Goal: Task Accomplishment & Management: Manage account settings

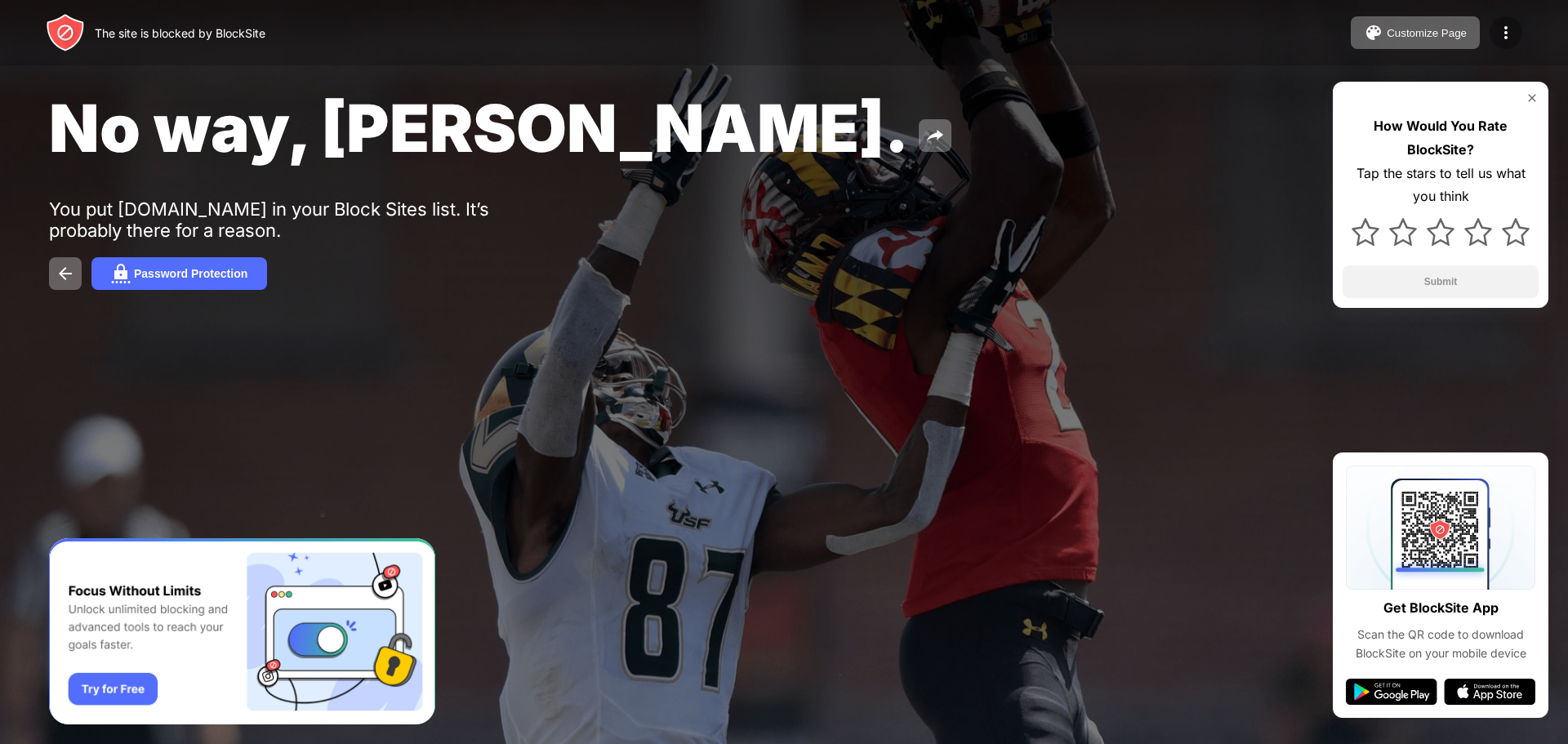
click at [1519, 38] on div at bounding box center [1506, 32] width 32 height 32
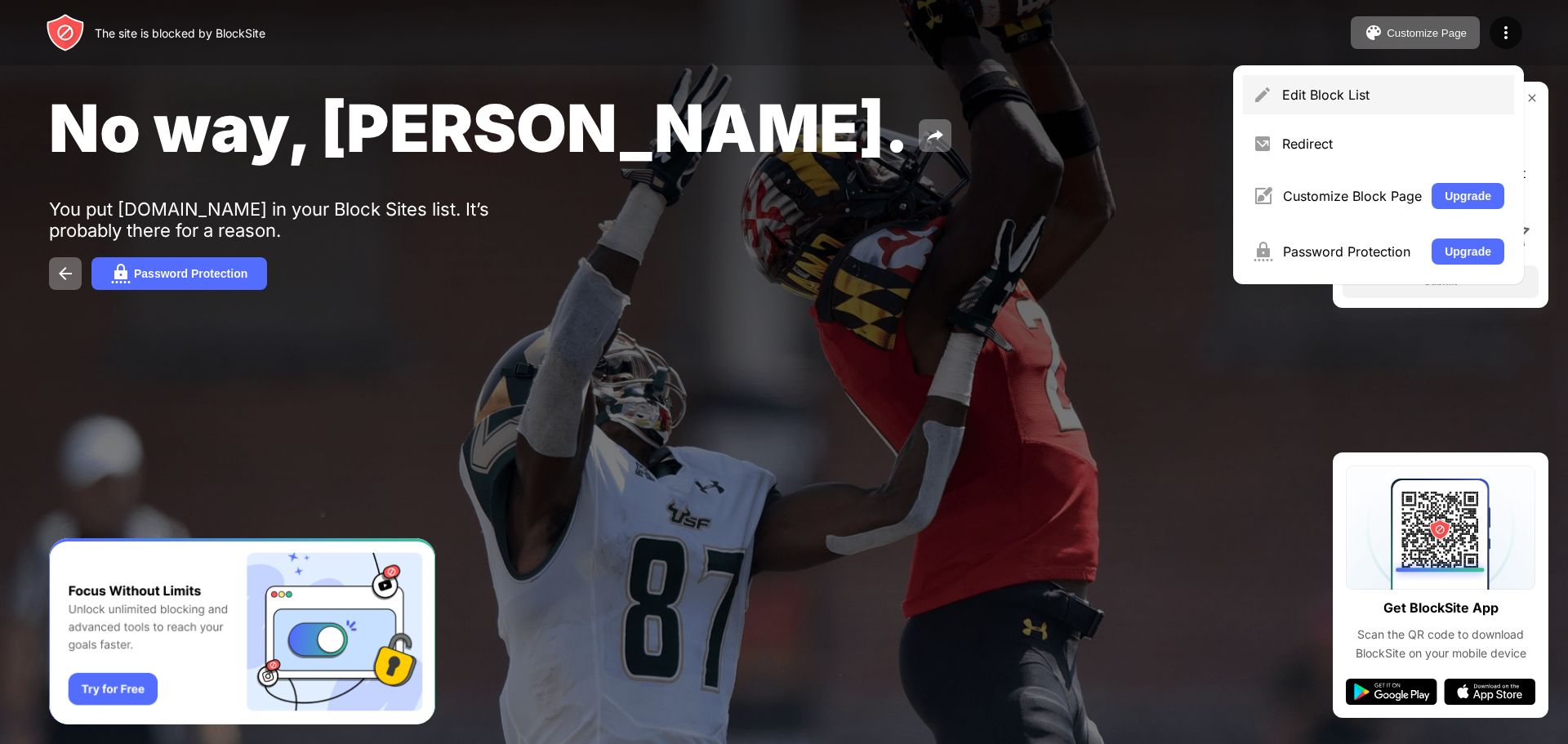
click at [1378, 95] on div "Edit Block List" at bounding box center [1393, 95] width 222 height 17
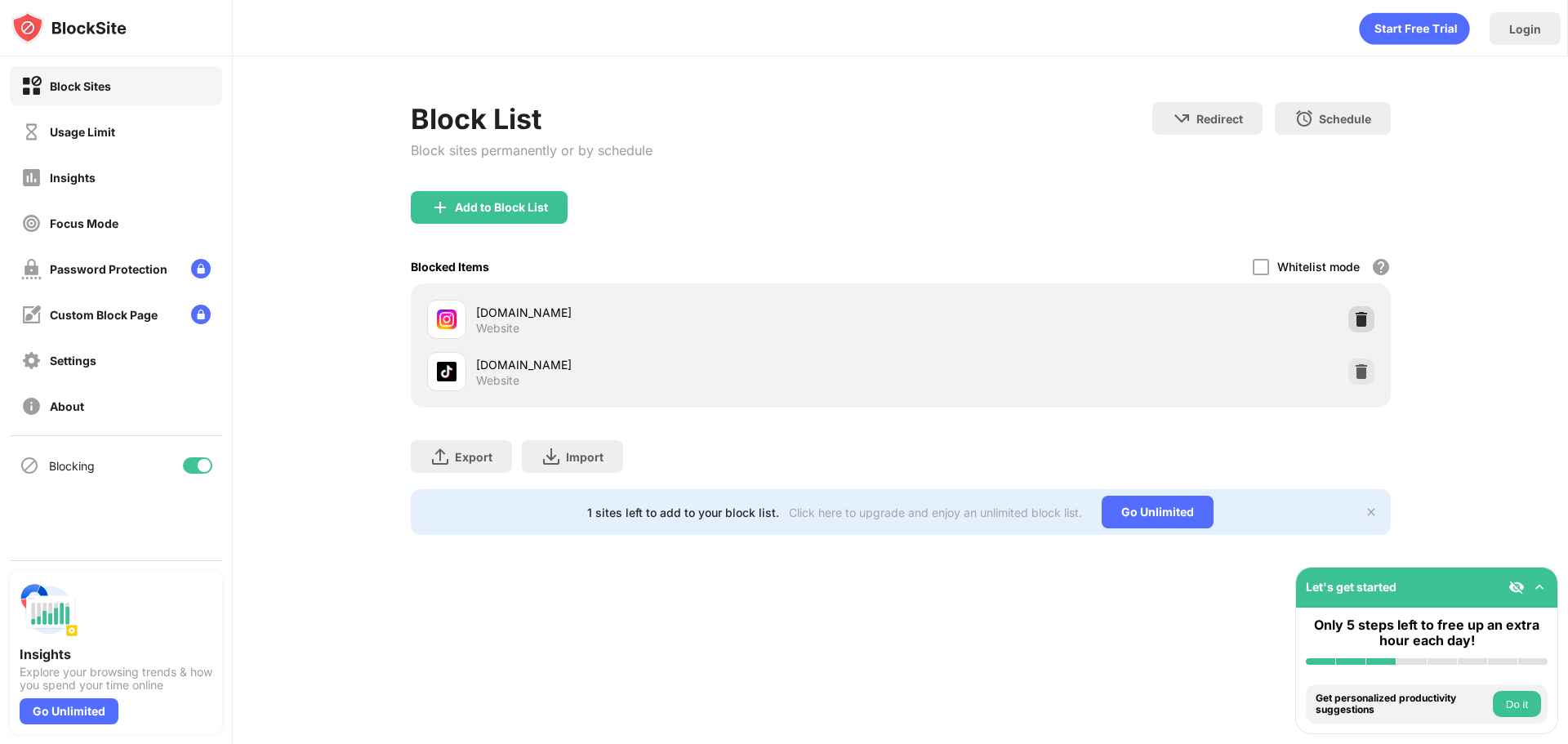
click at [1356, 313] on img at bounding box center [1361, 319] width 17 height 17
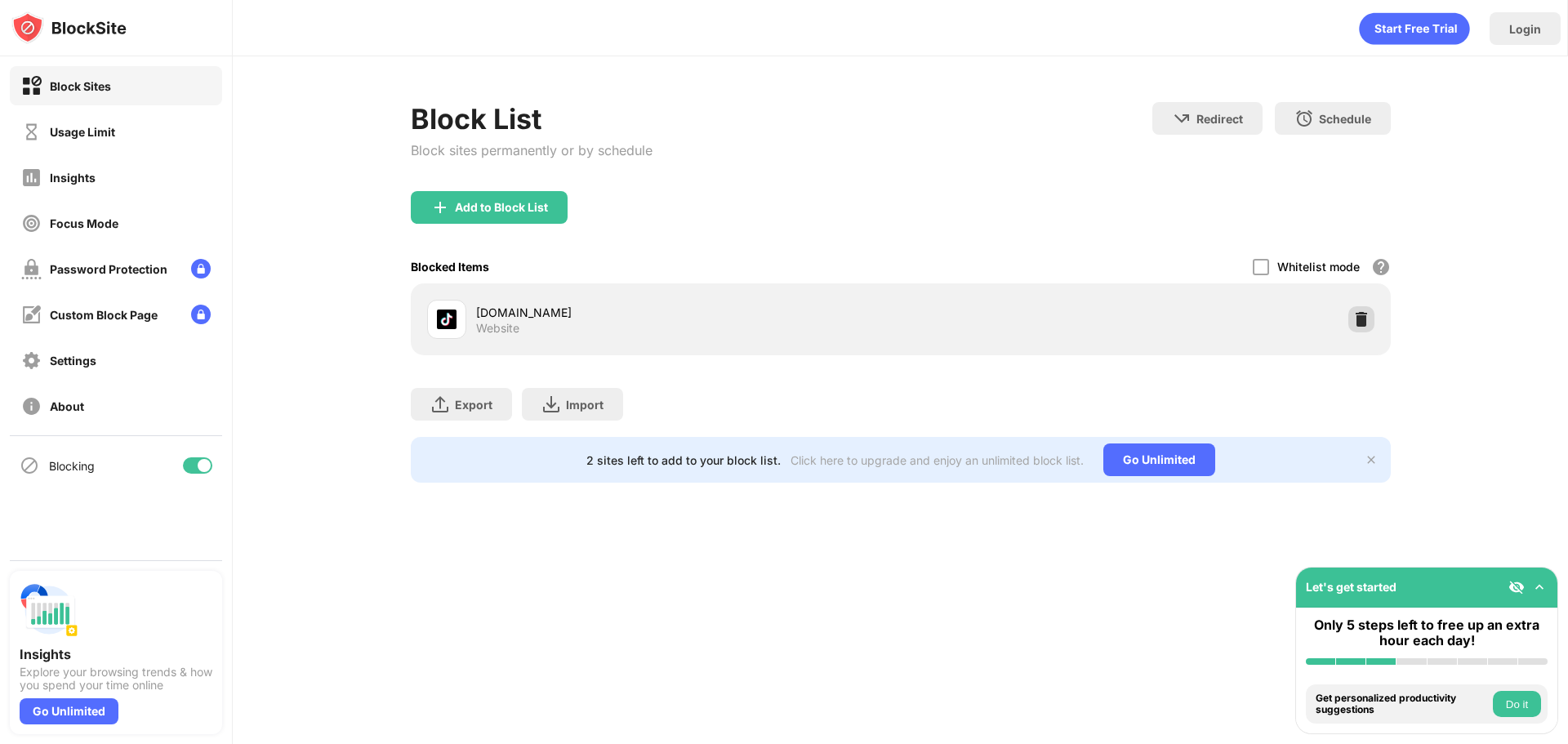
click at [1355, 316] on img at bounding box center [1361, 319] width 17 height 17
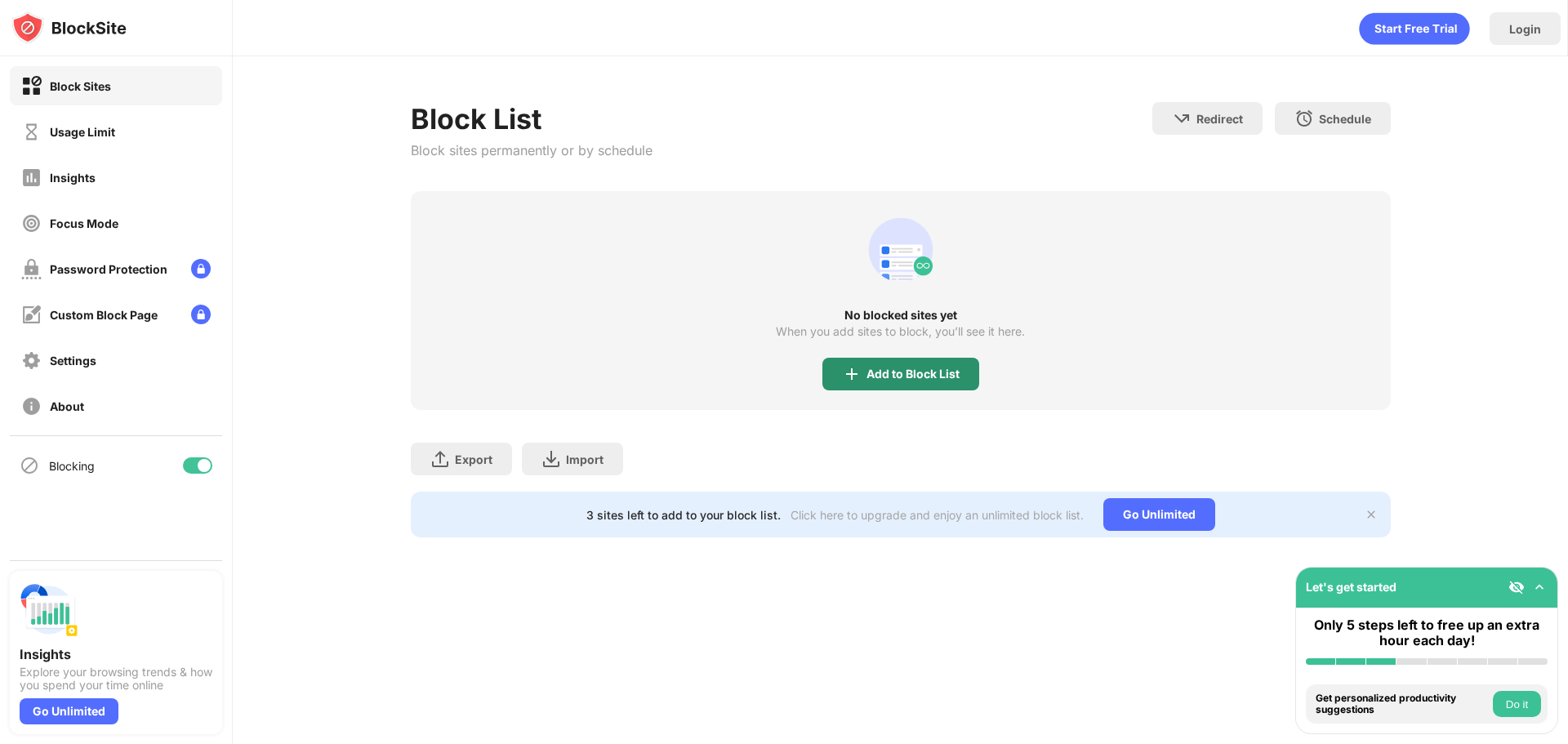
click at [865, 378] on div "Add to Block List" at bounding box center [900, 374] width 157 height 32
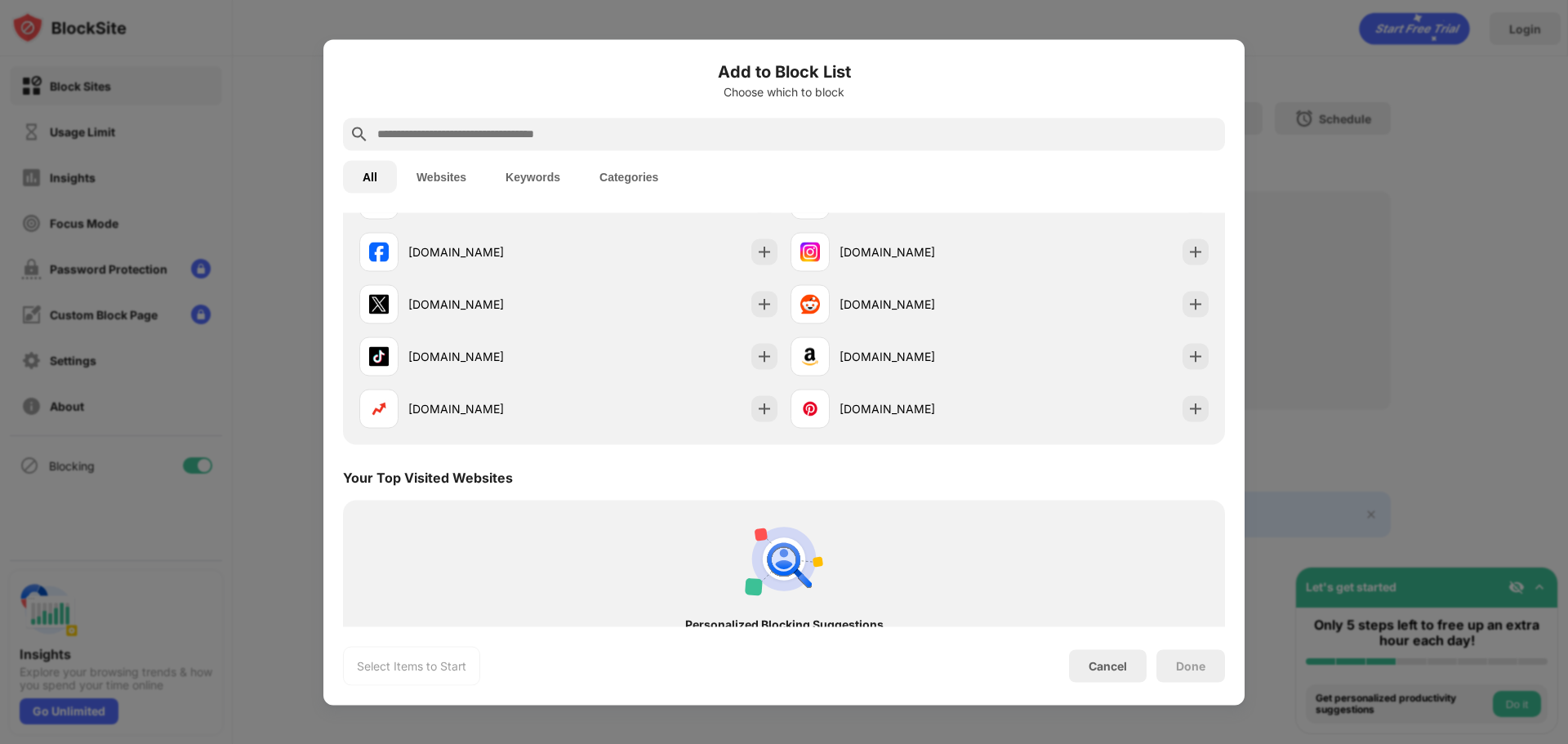
scroll to position [245, 0]
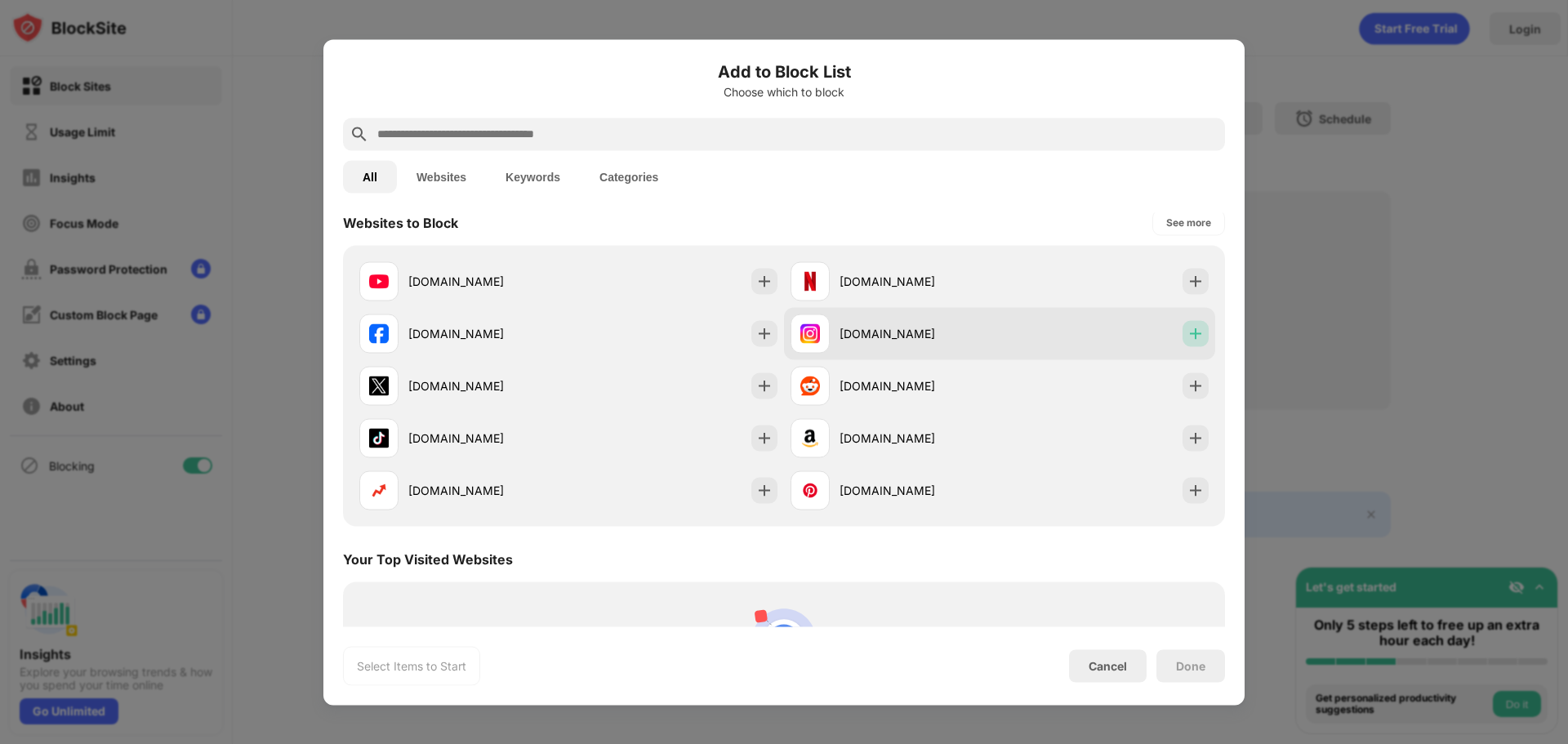
click at [1188, 332] on img at bounding box center [1196, 333] width 17 height 17
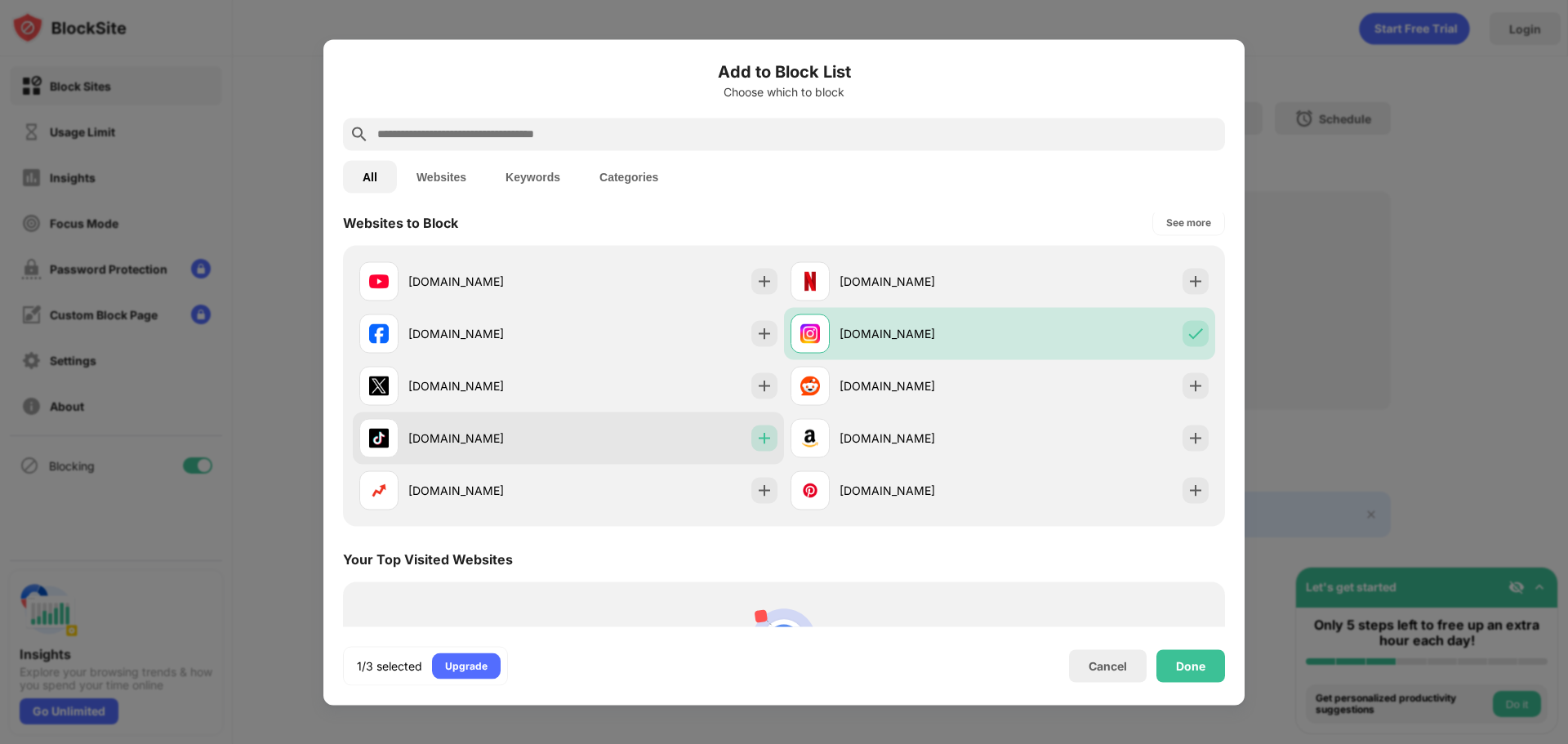
click at [760, 442] on img at bounding box center [764, 438] width 17 height 17
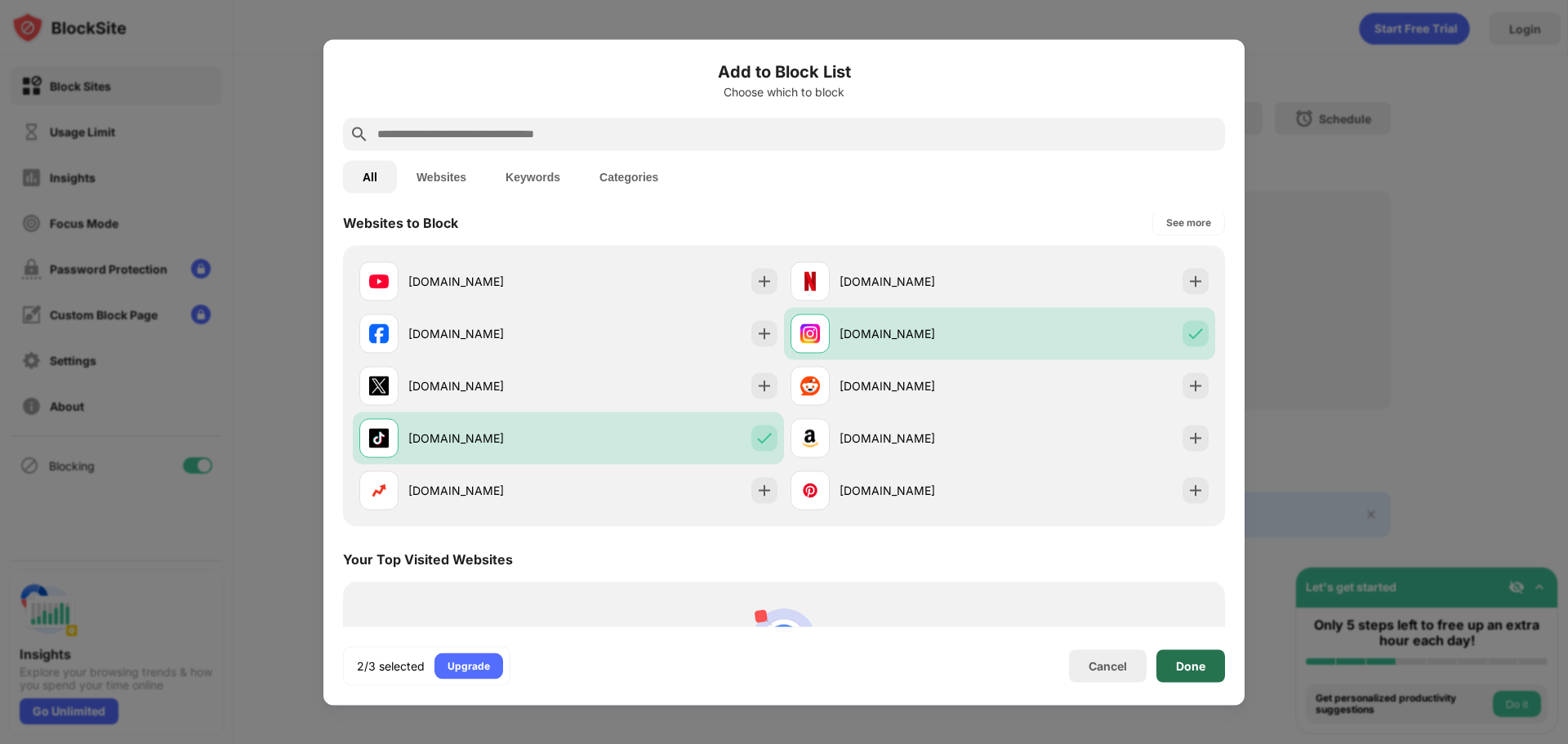
click at [1195, 662] on div "Done" at bounding box center [1191, 665] width 30 height 13
